Goal: Task Accomplishment & Management: Use online tool/utility

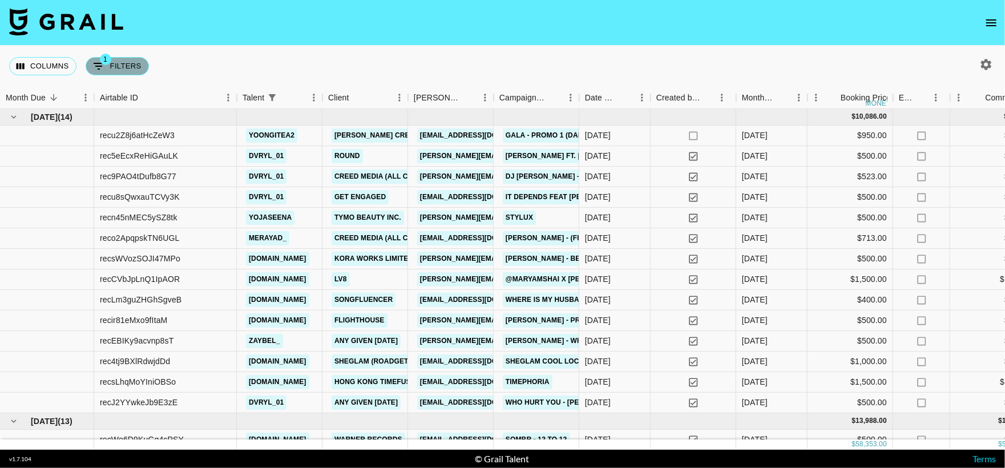
click at [114, 69] on button "1 Filters" at bounding box center [117, 66] width 63 height 18
select select "talentName"
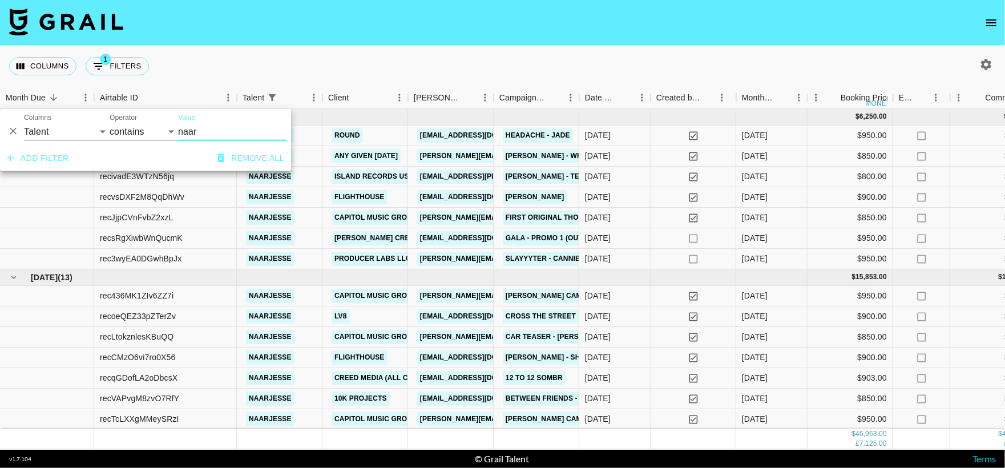
type input "naar"
click at [419, 32] on nav at bounding box center [502, 23] width 1005 height 46
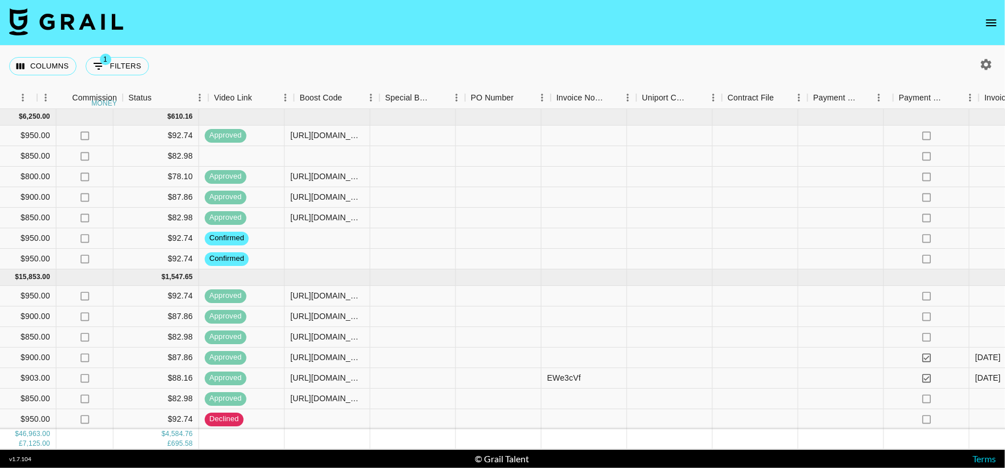
scroll to position [0, 913]
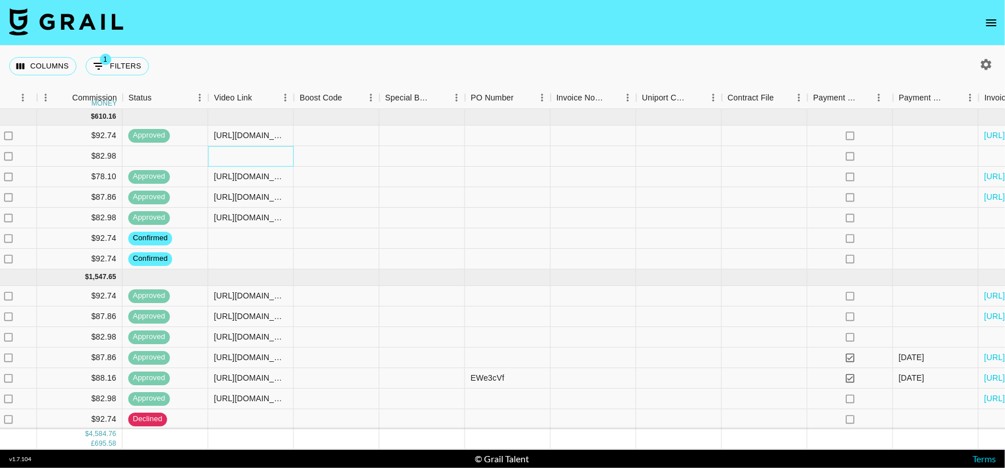
click at [238, 160] on div at bounding box center [251, 156] width 86 height 21
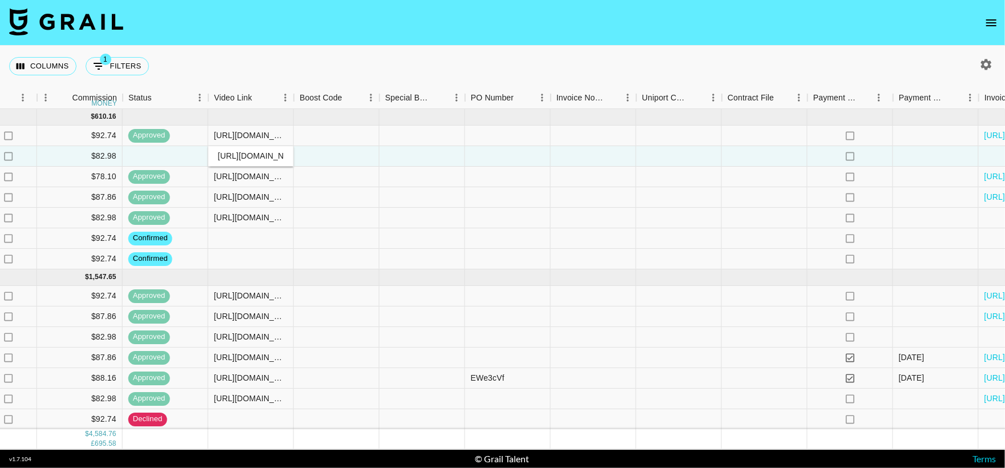
scroll to position [0, 267]
type input "[URL][DOMAIN_NAME]"
click at [377, 163] on div at bounding box center [337, 156] width 86 height 21
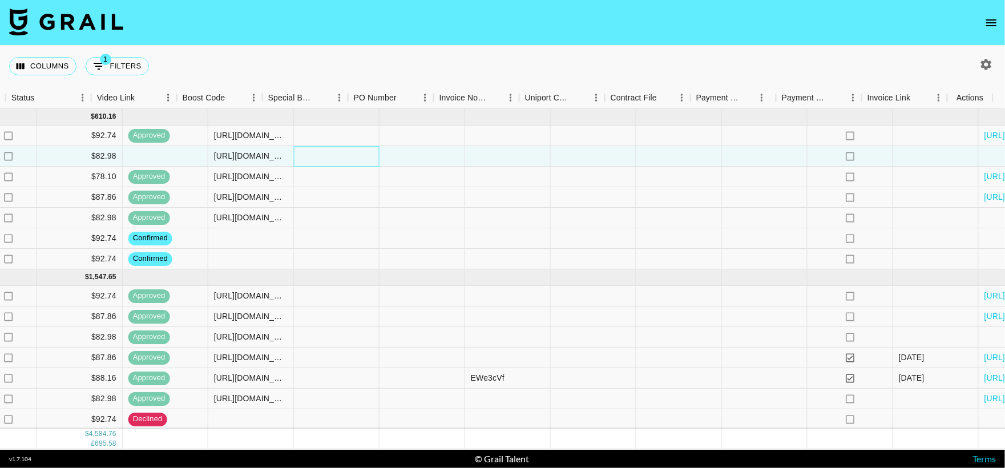
scroll to position [0, 1030]
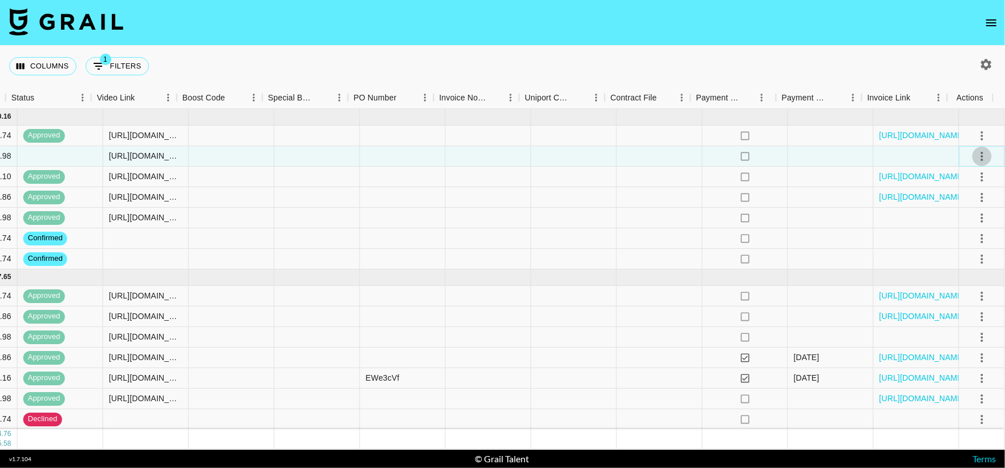
click at [978, 160] on button "select merge strategy" at bounding box center [981, 156] width 19 height 19
click at [951, 252] on ul "Confirm Decline Draft Created Cancel Approve" at bounding box center [968, 222] width 74 height 112
click at [952, 259] on div "Approve" at bounding box center [957, 263] width 35 height 14
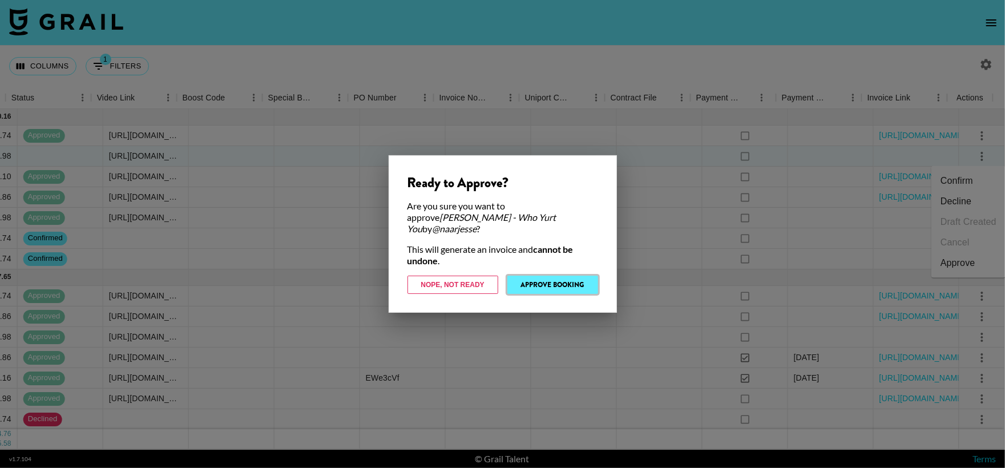
click at [544, 276] on button "Approve Booking" at bounding box center [552, 285] width 91 height 18
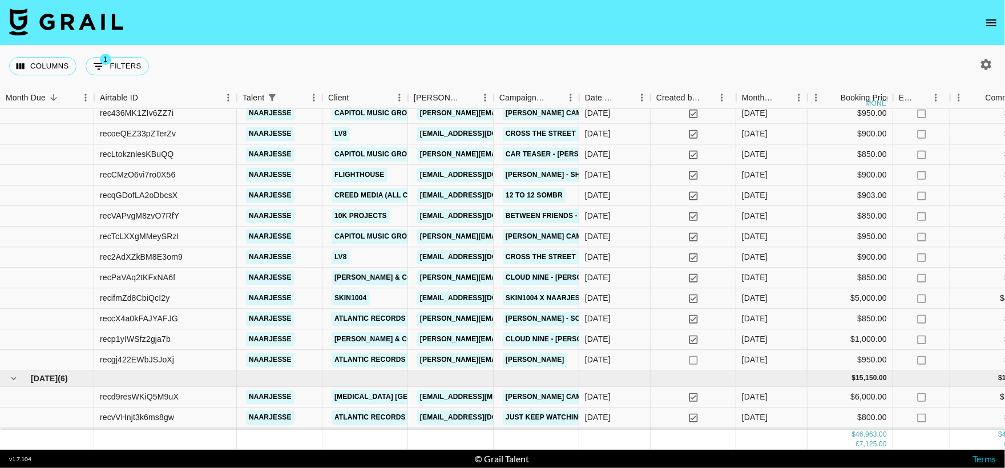
scroll to position [0, 0]
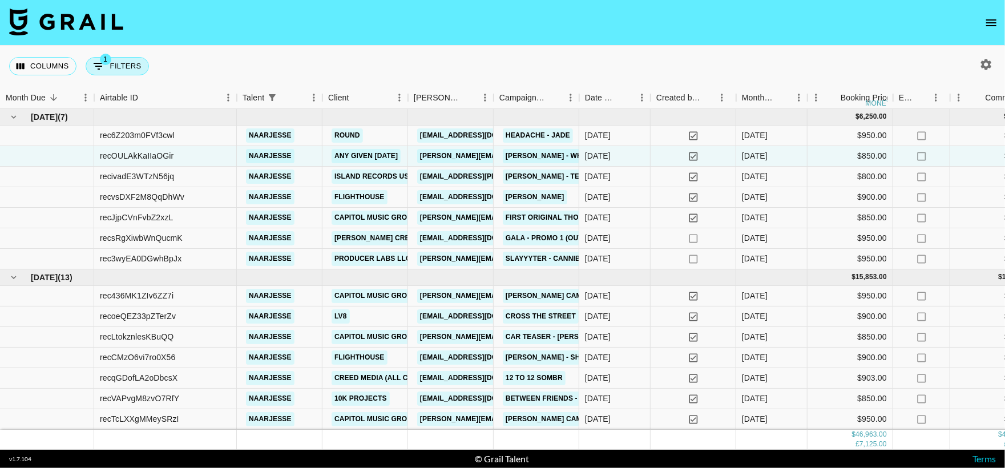
click at [129, 58] on button "1 Filters" at bounding box center [117, 66] width 63 height 18
select select "talentName"
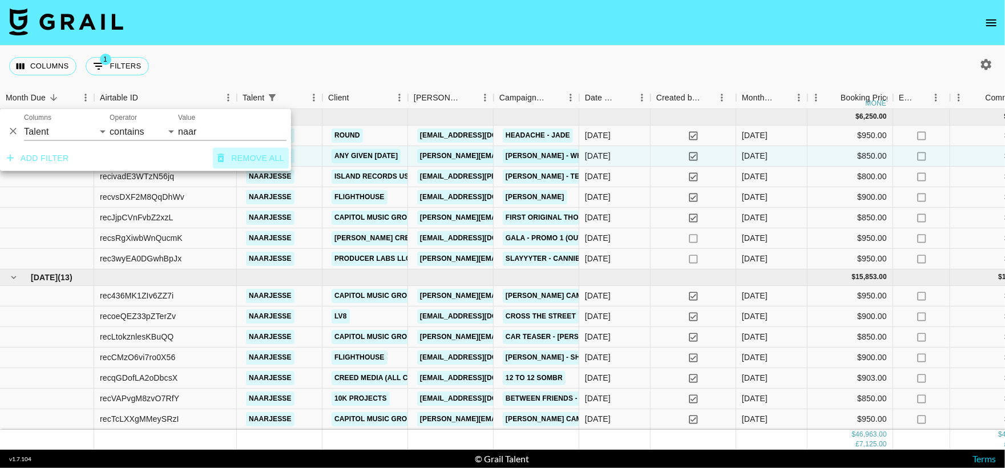
click at [245, 159] on button "Remove all" at bounding box center [251, 158] width 76 height 21
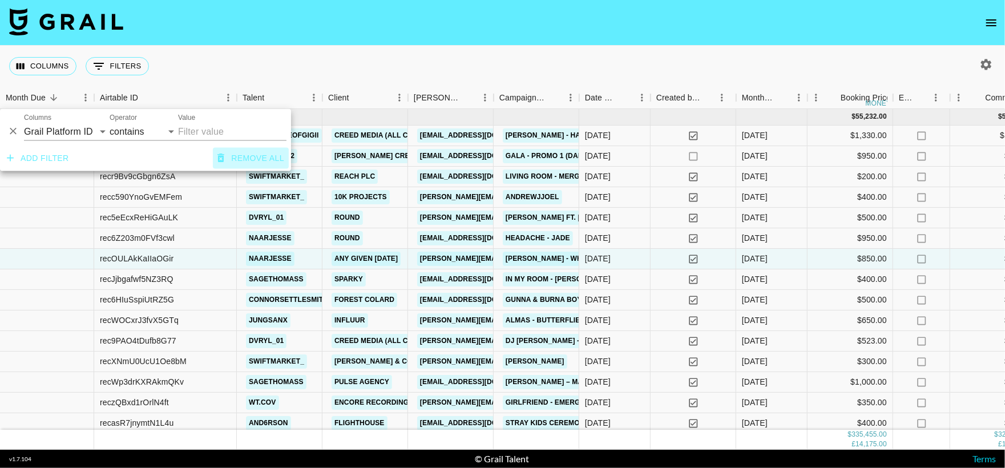
click at [223, 164] on button "Remove all" at bounding box center [251, 158] width 76 height 21
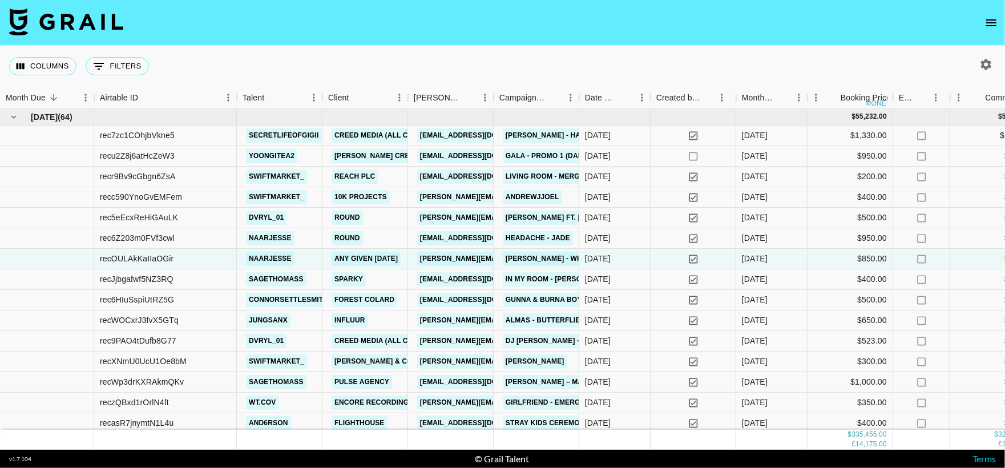
click at [309, 71] on div "Columns 0 Filters + Booking" at bounding box center [502, 66] width 1005 height 41
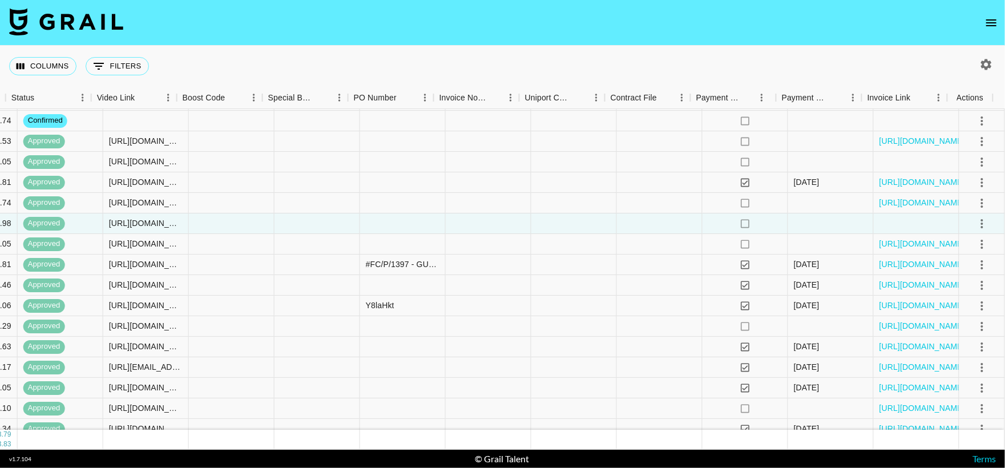
scroll to position [35, 117]
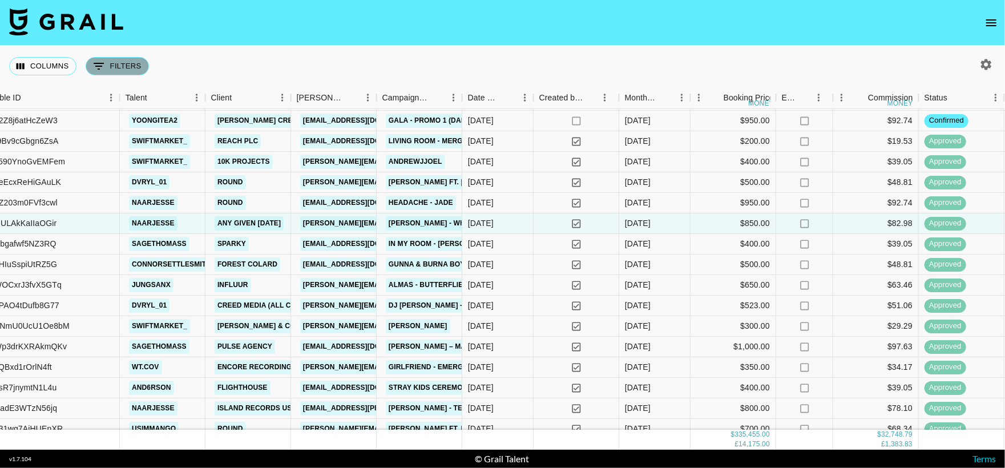
click at [128, 66] on button "0 Filters" at bounding box center [117, 66] width 63 height 18
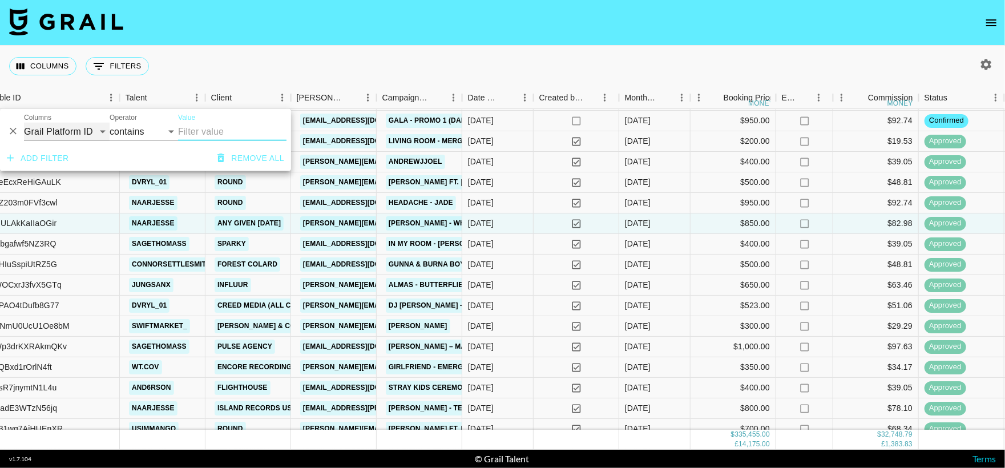
click at [62, 128] on select "Grail Platform ID Airtable ID Talent Manager Client [PERSON_NAME] Campaign (Typ…" at bounding box center [67, 132] width 86 height 18
select select "talentName"
click at [24, 123] on select "Grail Platform ID Airtable ID Talent Manager Client [PERSON_NAME] Campaign (Typ…" at bounding box center [67, 132] width 86 height 18
click at [191, 131] on input "Value" at bounding box center [232, 132] width 108 height 18
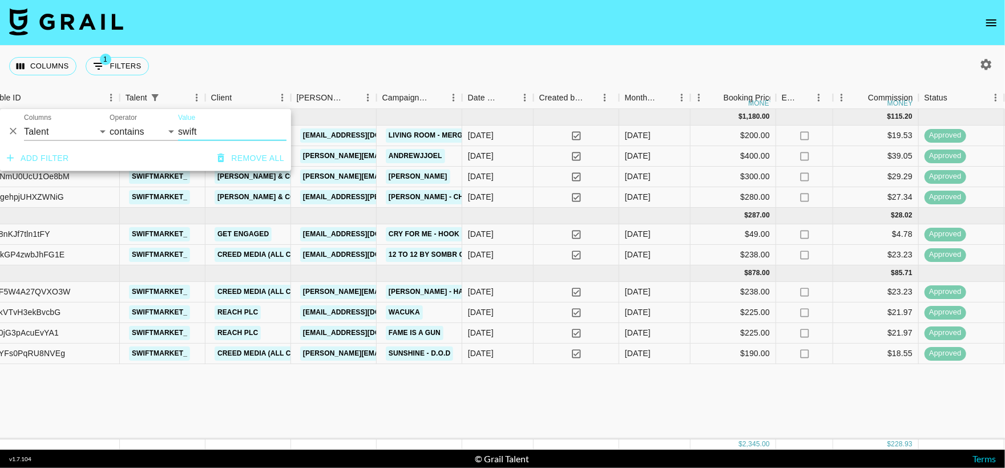
scroll to position [0, 117]
type input "swift"
click at [410, 71] on div "Columns 1 Filters + Booking" at bounding box center [502, 66] width 1005 height 41
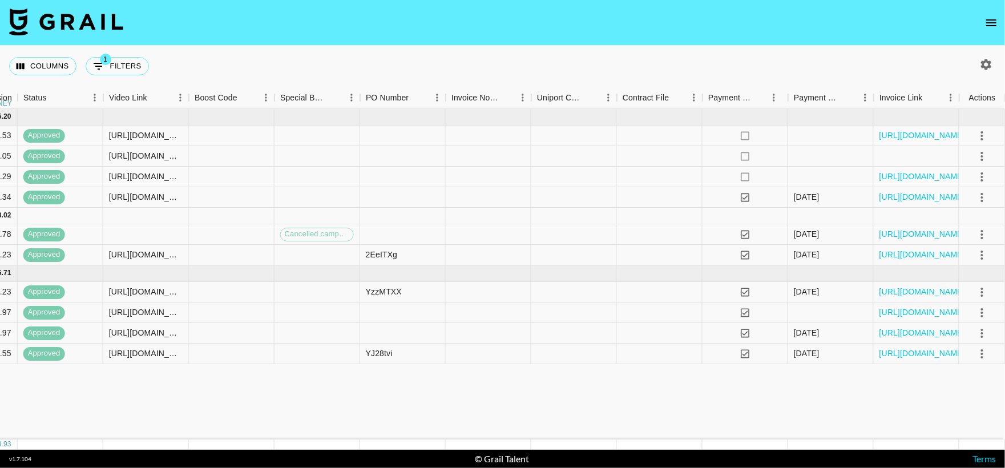
scroll to position [0, 0]
